Goal: Task Accomplishment & Management: Use online tool/utility

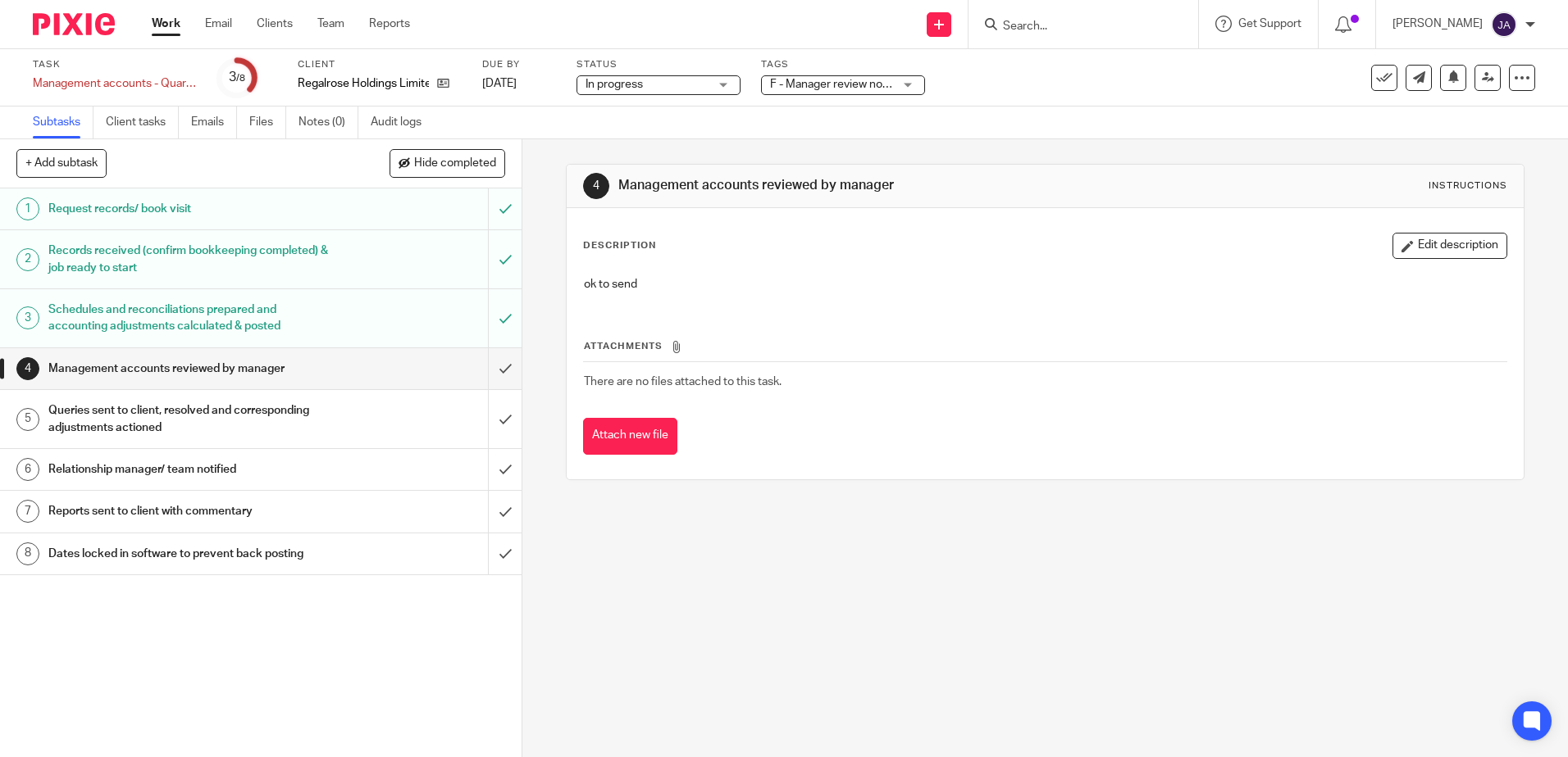
click at [975, 540] on div "4 Management accounts reviewed by manager Instructions Description Edit descrip…" at bounding box center [1045, 448] width 1046 height 618
click at [1272, 540] on div "4 Management accounts reviewed by manager Instructions Description Edit descrip…" at bounding box center [1045, 448] width 1046 height 618
click at [482, 368] on input "submit" at bounding box center [260, 368] width 521 height 41
click at [499, 418] on input "submit" at bounding box center [260, 419] width 521 height 58
click at [492, 452] on input "submit" at bounding box center [260, 469] width 521 height 41
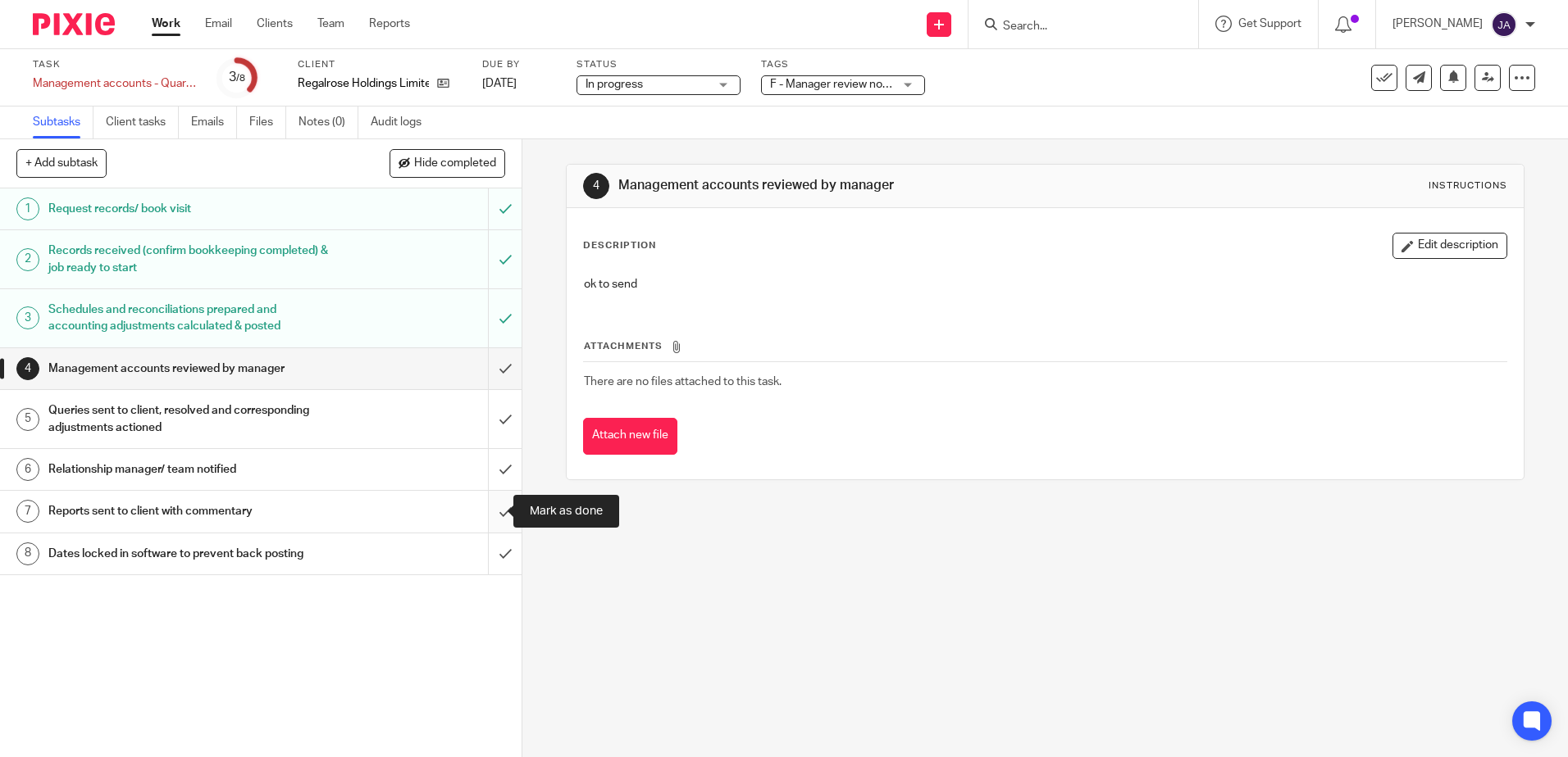
click at [486, 513] on input "submit" at bounding box center [260, 511] width 521 height 41
click at [501, 559] on input "submit" at bounding box center [260, 553] width 521 height 41
